Goal: Find specific page/section: Find specific page/section

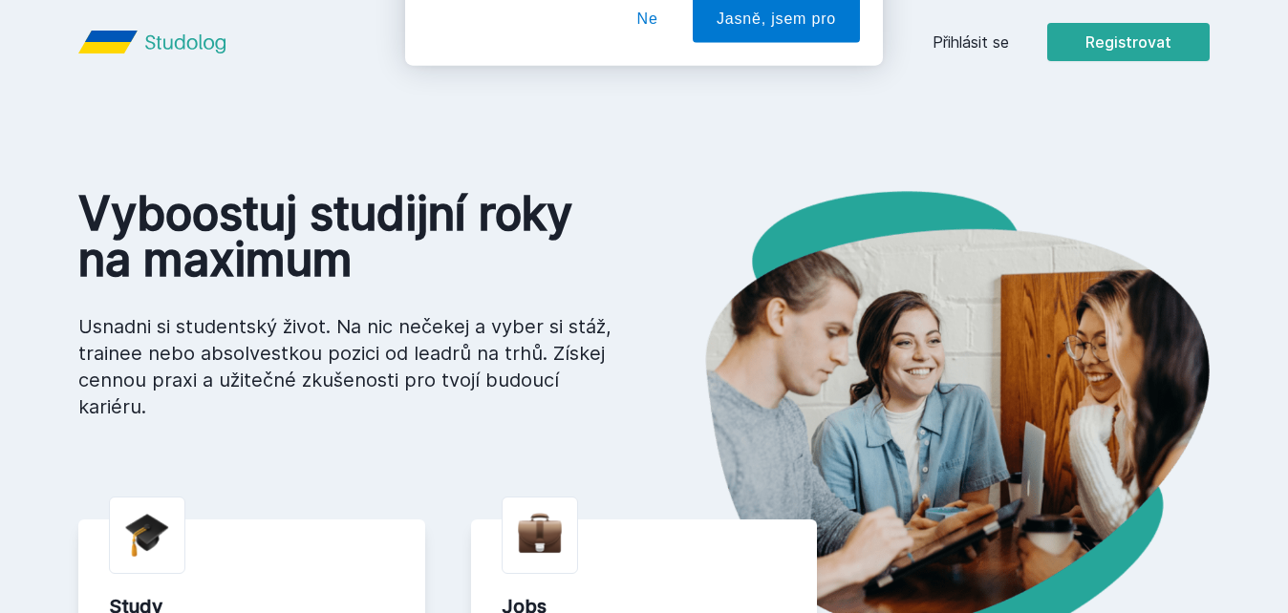
drag, startPoint x: 1014, startPoint y: 32, endPoint x: 992, endPoint y: 42, distance: 24.0
click at [992, 42] on div "[PERSON_NAME] dostávat tipy ohledně studia, nových testů, hodnocení učitelů a p…" at bounding box center [644, 85] width 1288 height 170
click at [662, 130] on button "Ne" at bounding box center [647, 123] width 69 height 48
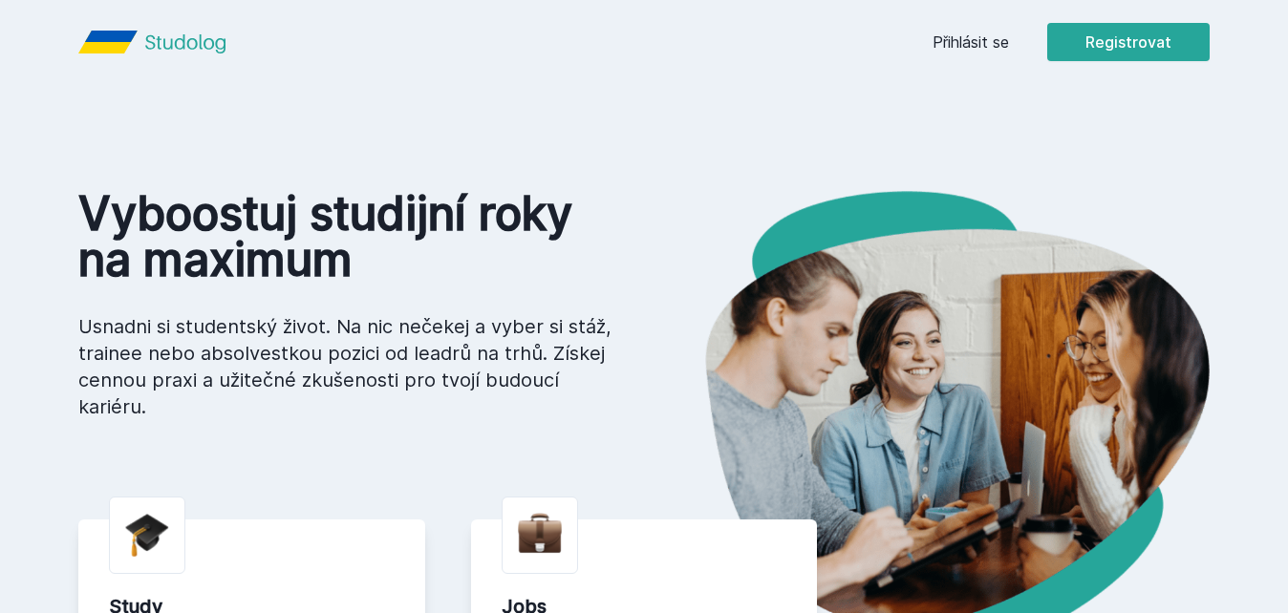
click at [984, 43] on link "Přihlásit se" at bounding box center [971, 42] width 76 height 23
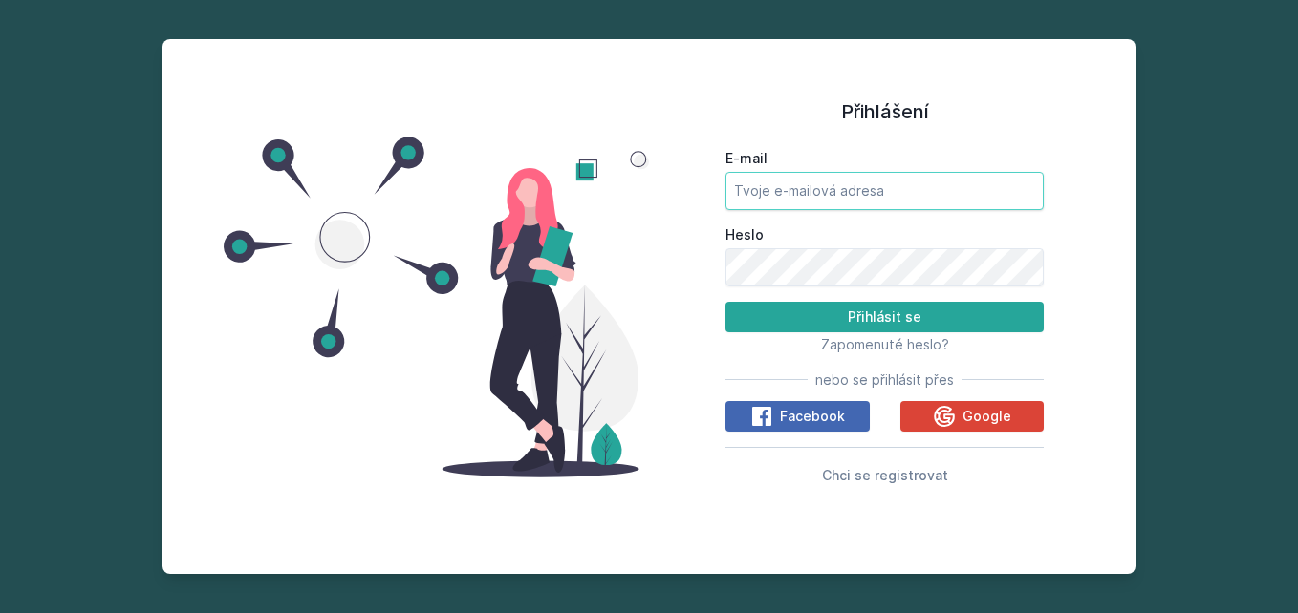
click at [798, 205] on input "E-mail" at bounding box center [884, 191] width 318 height 38
type input "remesova@atlas.cz"
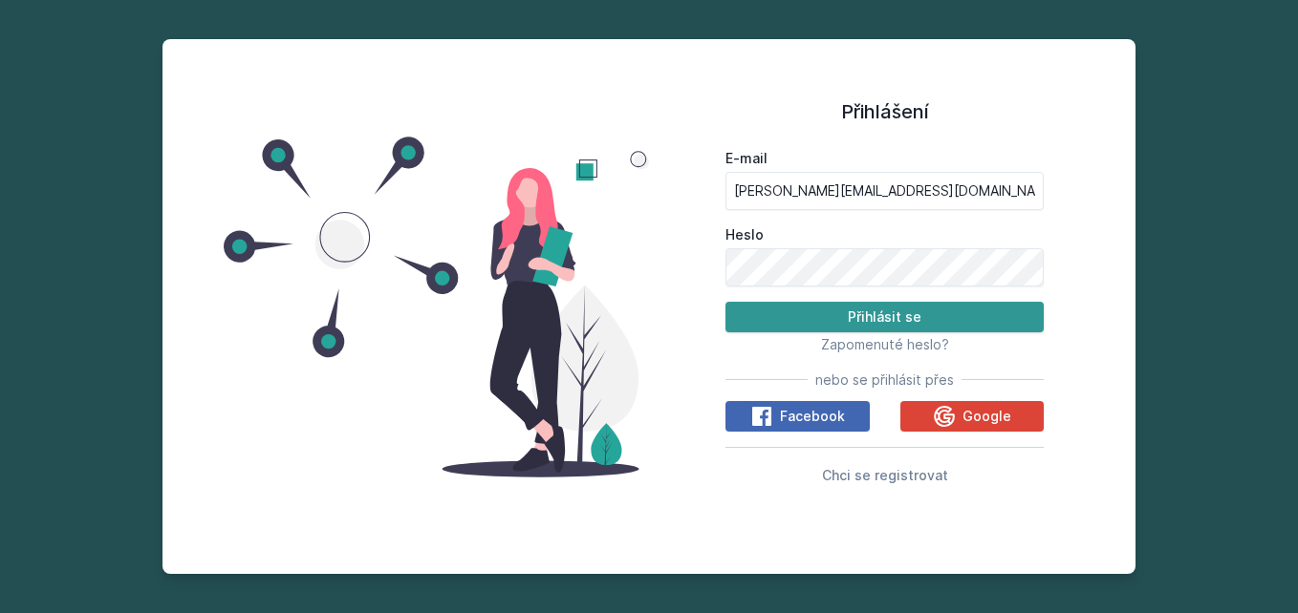
click at [863, 315] on button "Přihlásit se" at bounding box center [884, 317] width 318 height 31
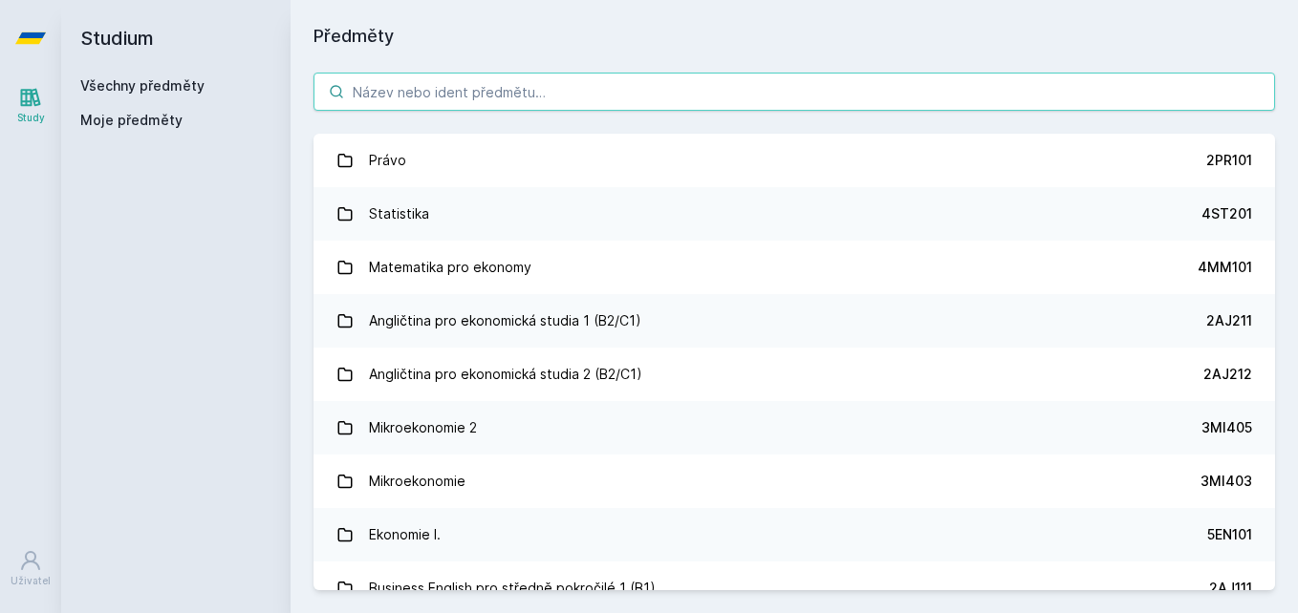
click at [475, 96] on input "search" at bounding box center [793, 92] width 961 height 38
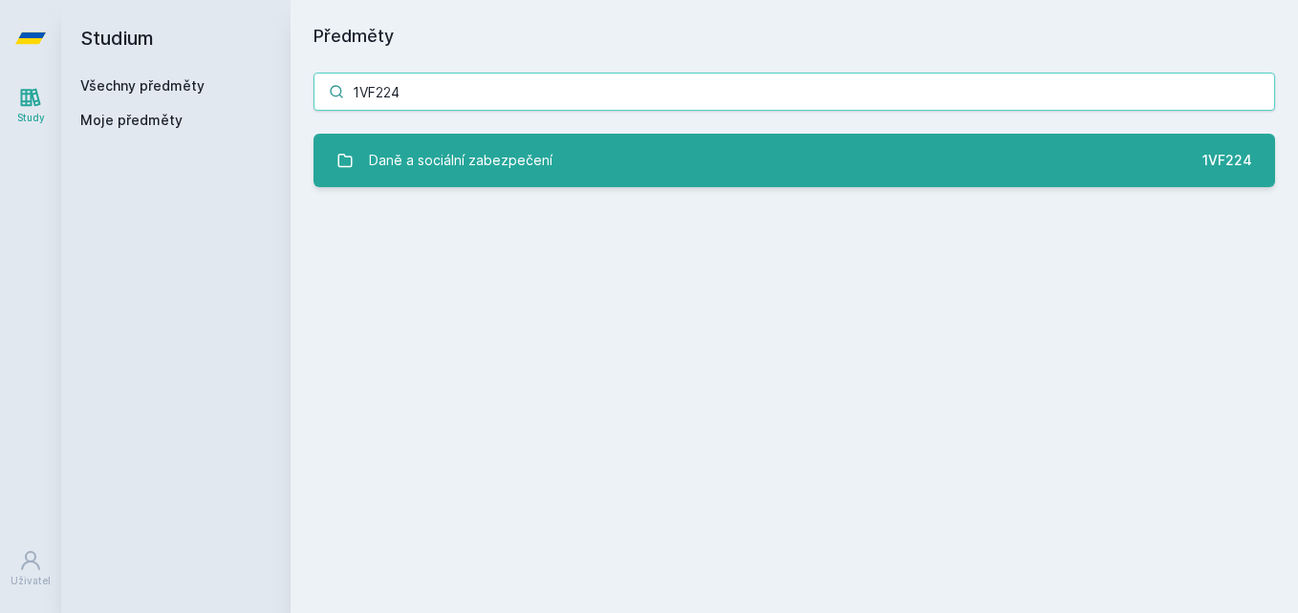
type input "1VF224"
click at [485, 148] on div "Daně a sociální zabezpečení" at bounding box center [460, 160] width 183 height 38
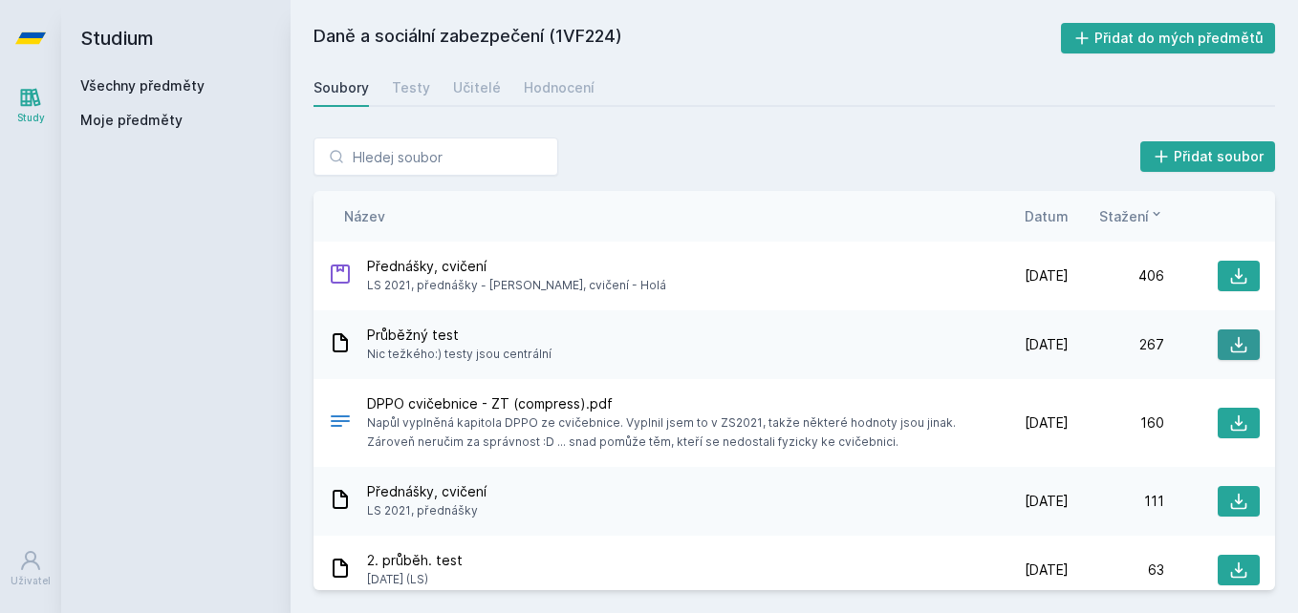
click at [1239, 345] on button at bounding box center [1238, 345] width 42 height 31
click at [1229, 421] on icon at bounding box center [1238, 423] width 19 height 19
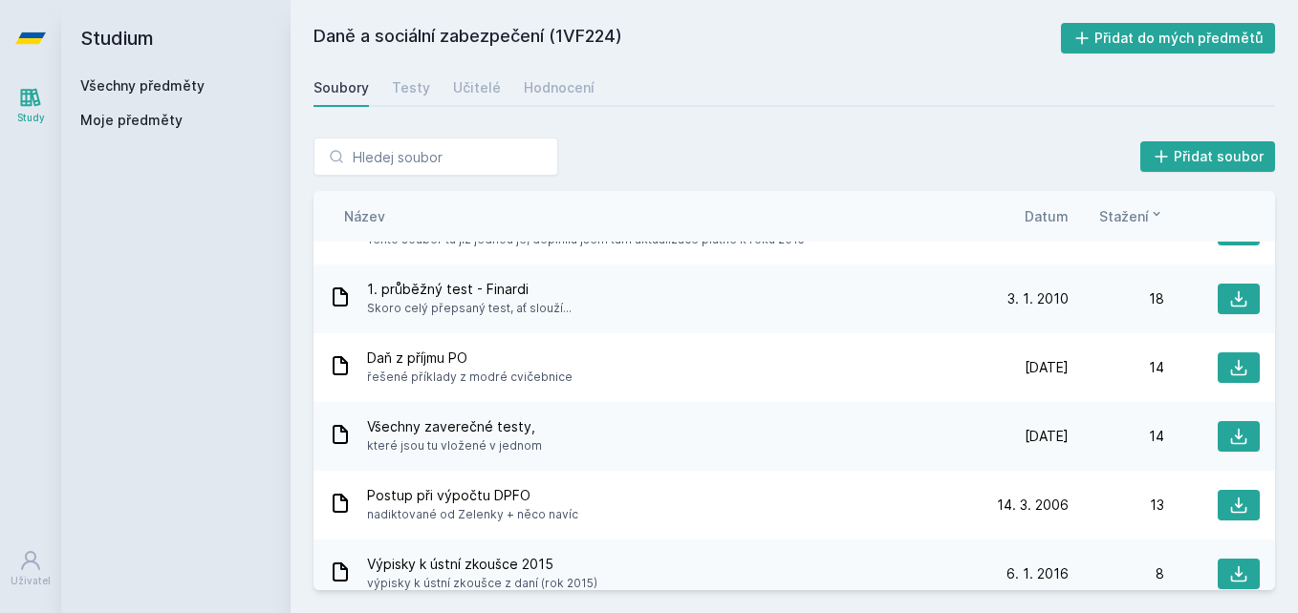
scroll to position [764, 0]
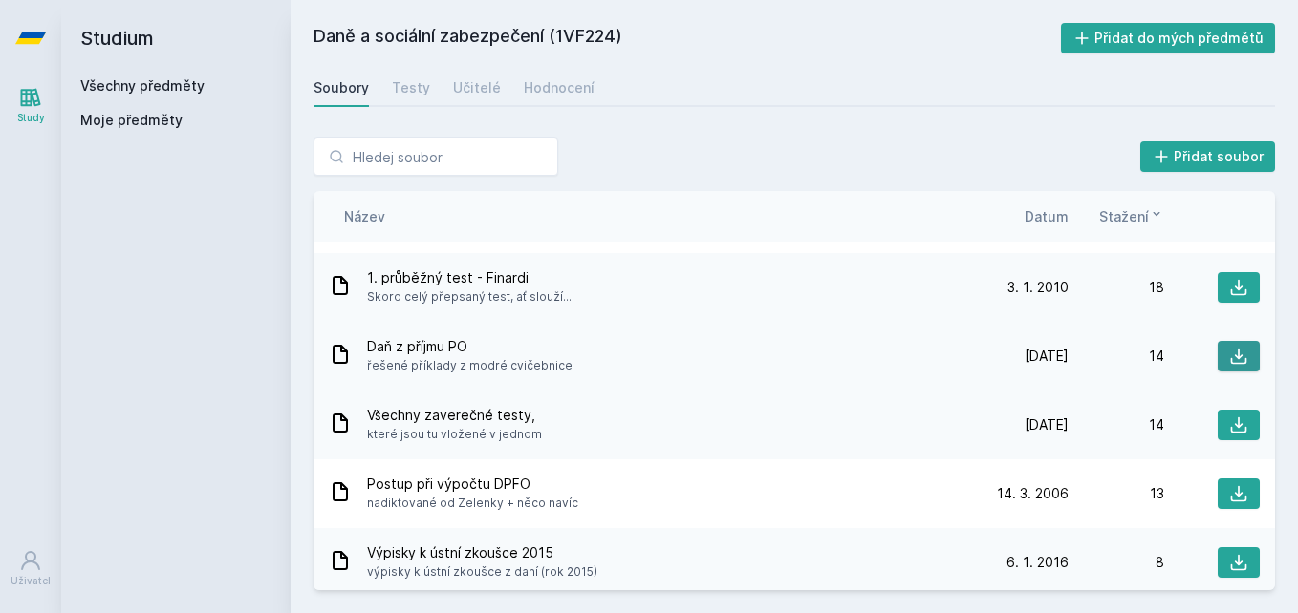
click at [1231, 358] on icon at bounding box center [1239, 357] width 16 height 16
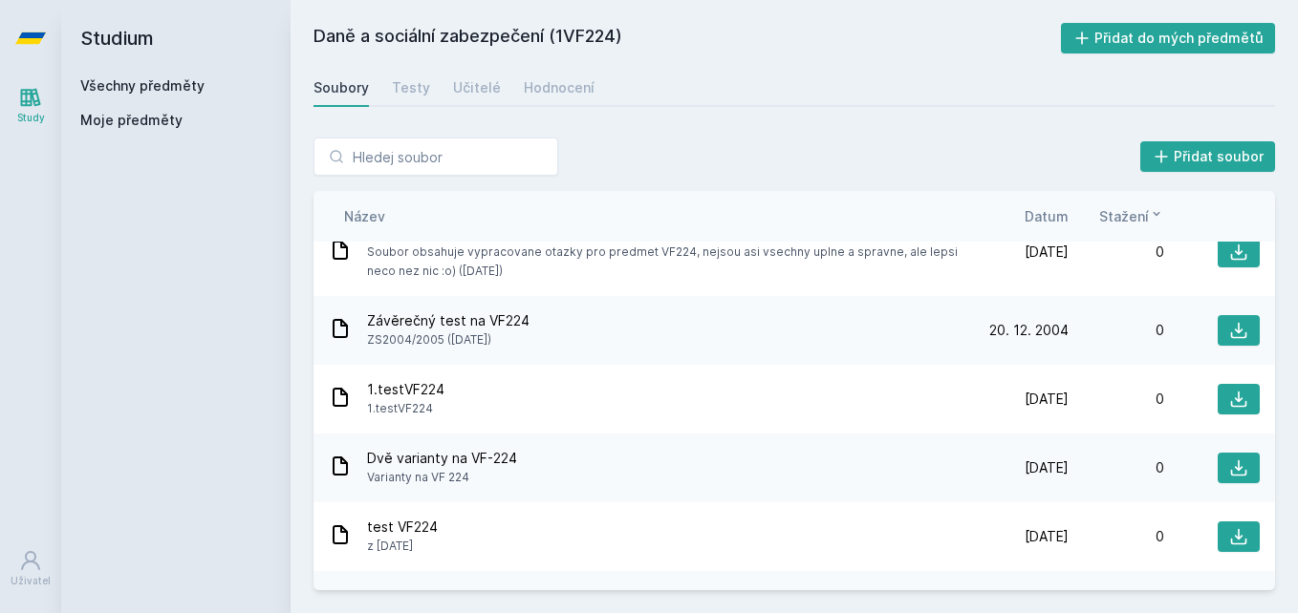
scroll to position [10635, 0]
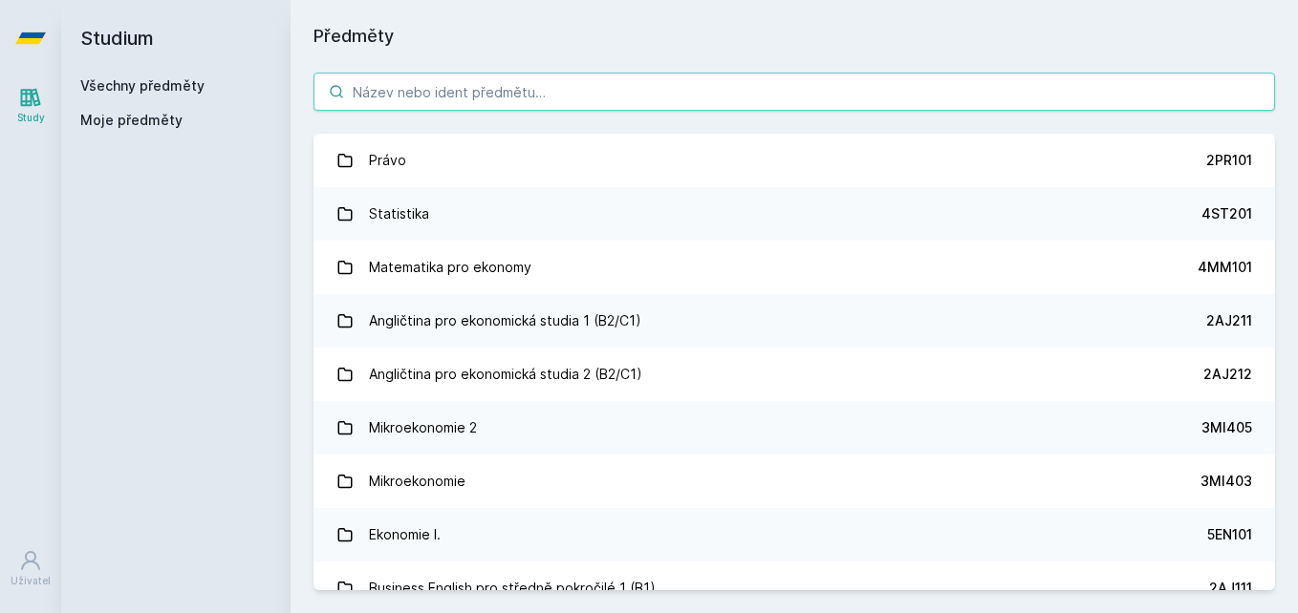
click at [537, 88] on input "search" at bounding box center [793, 92] width 961 height 38
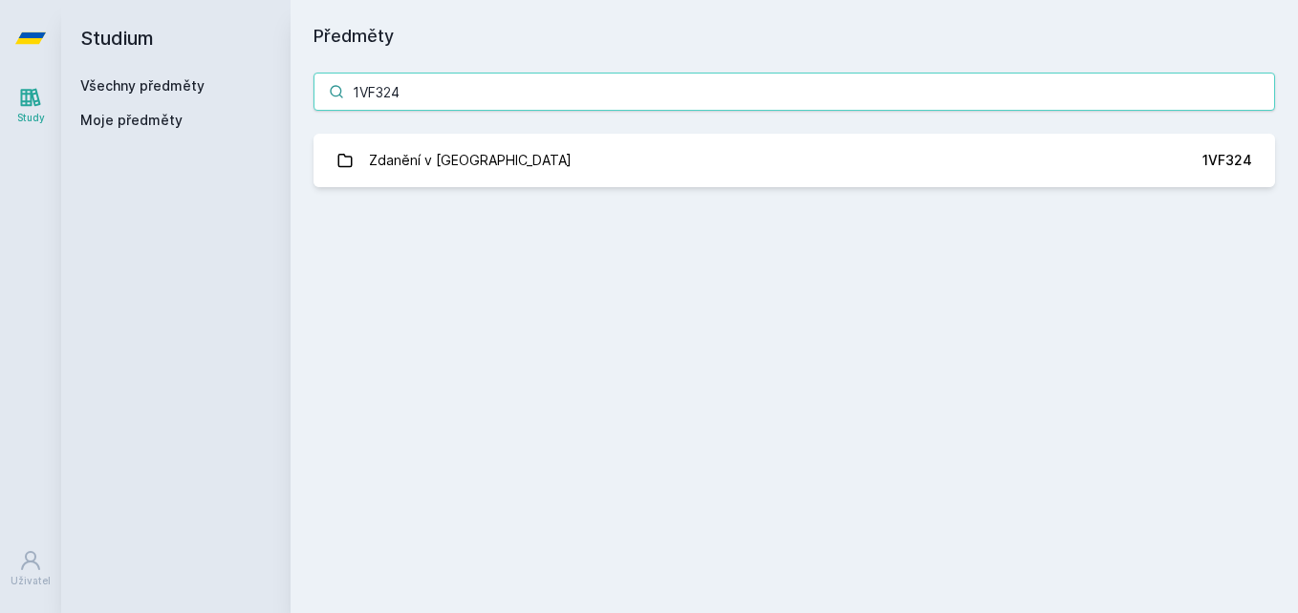
type input "1VF324"
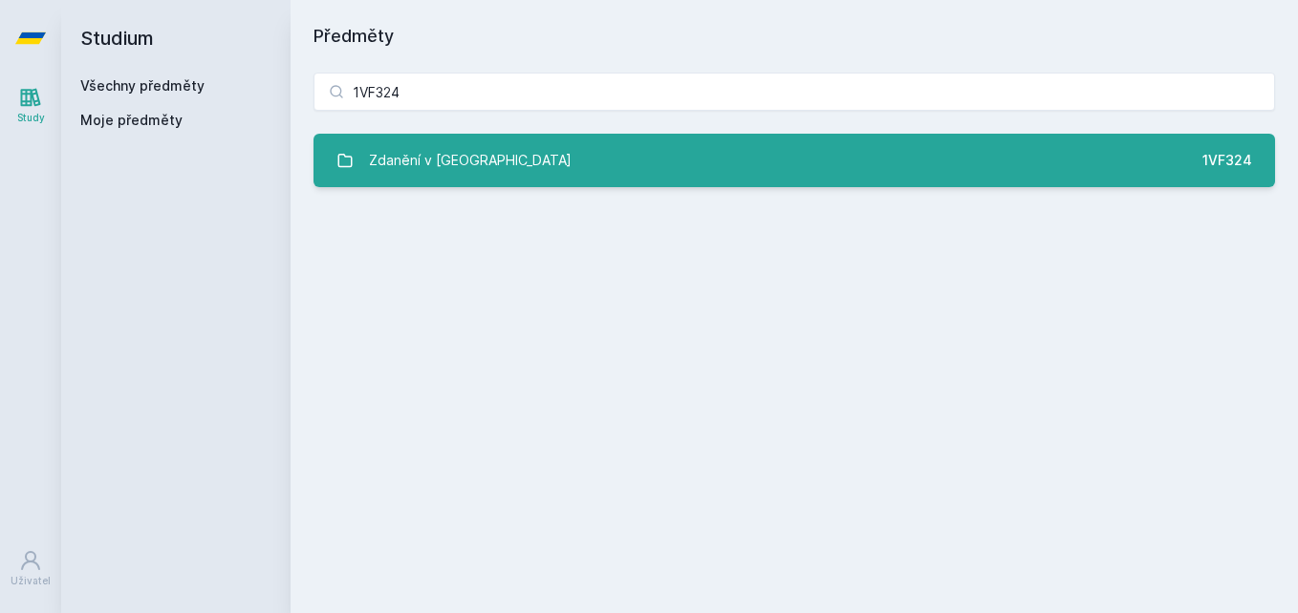
click at [545, 144] on link "Zdanění v [GEOGRAPHIC_DATA] 1VF324" at bounding box center [793, 161] width 961 height 54
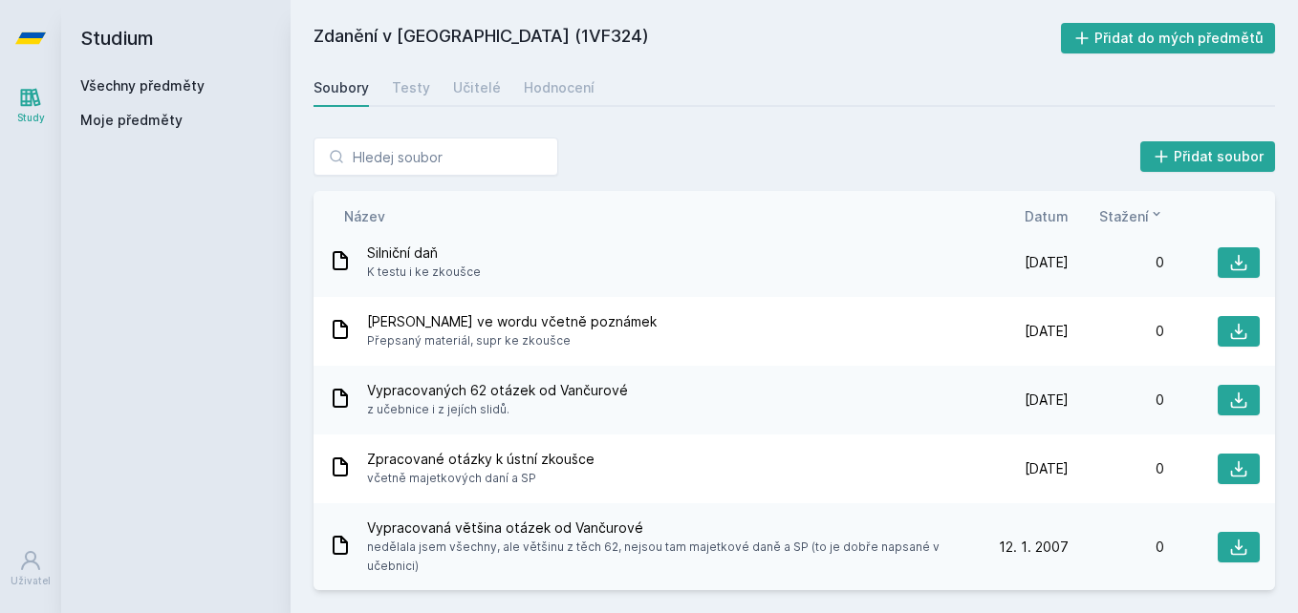
scroll to position [1123, 0]
